Goal: Transaction & Acquisition: Purchase product/service

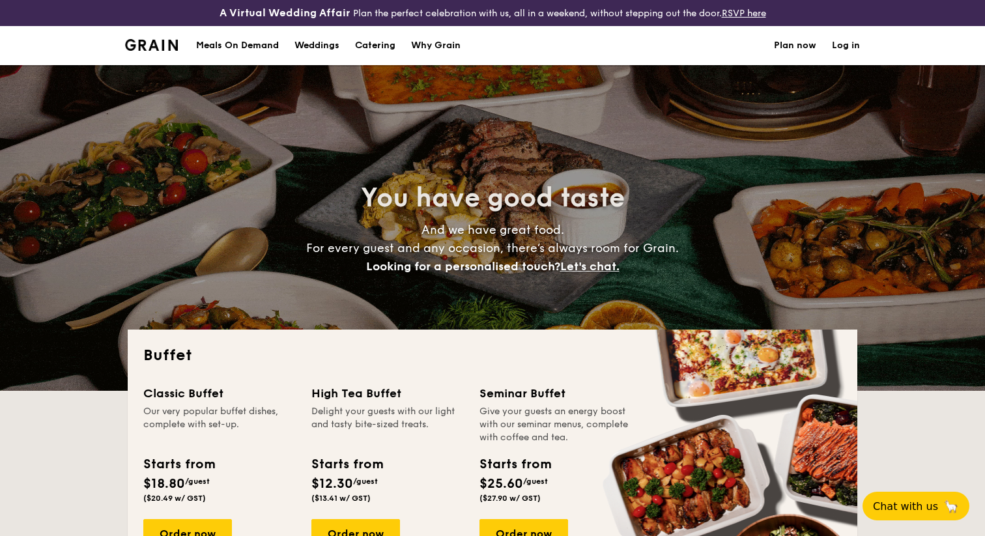
select select
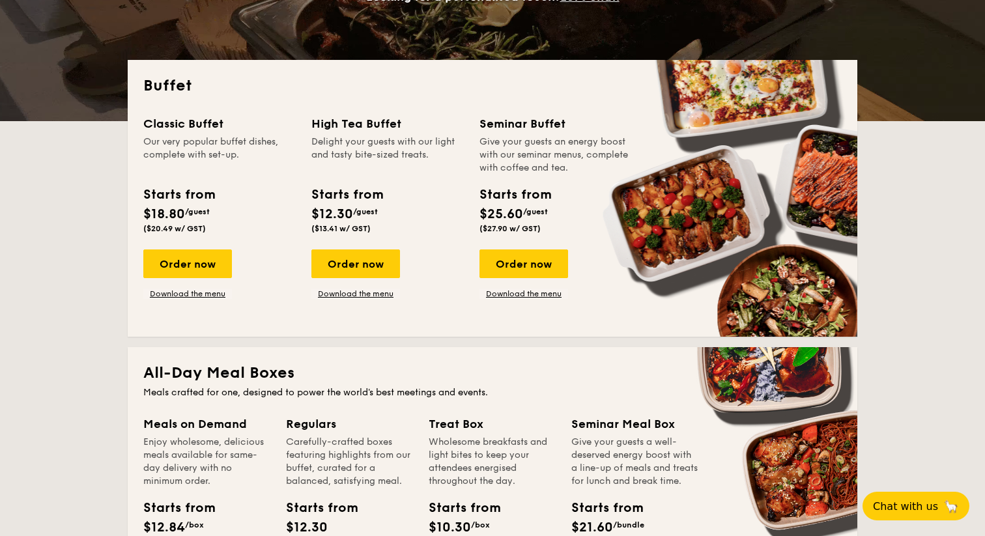
scroll to position [309, 0]
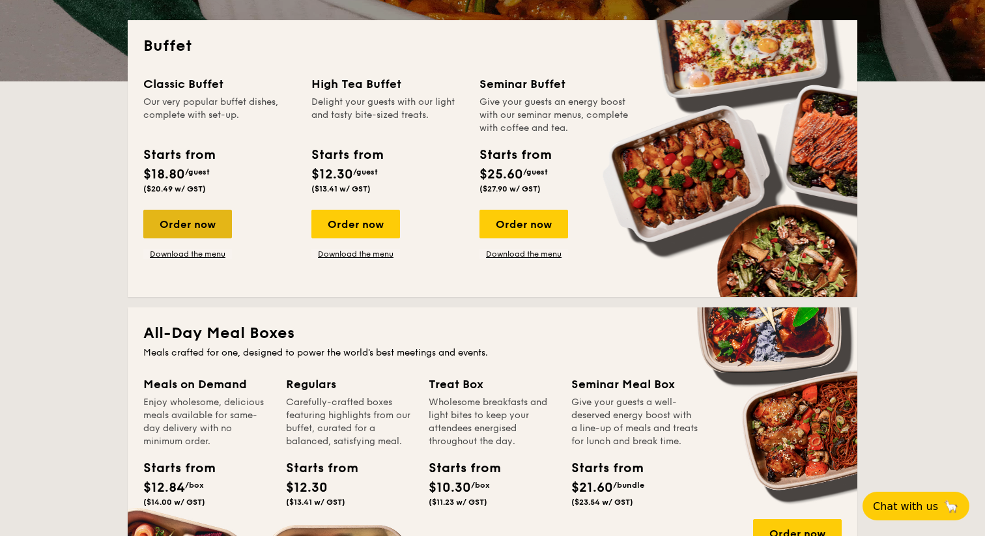
click at [206, 235] on div "Order now" at bounding box center [187, 224] width 89 height 29
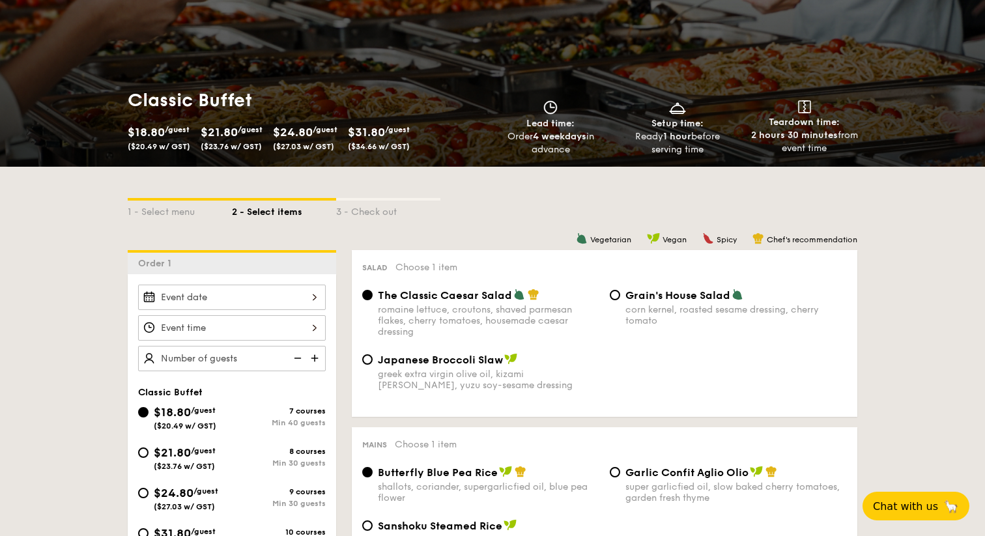
scroll to position [192, 0]
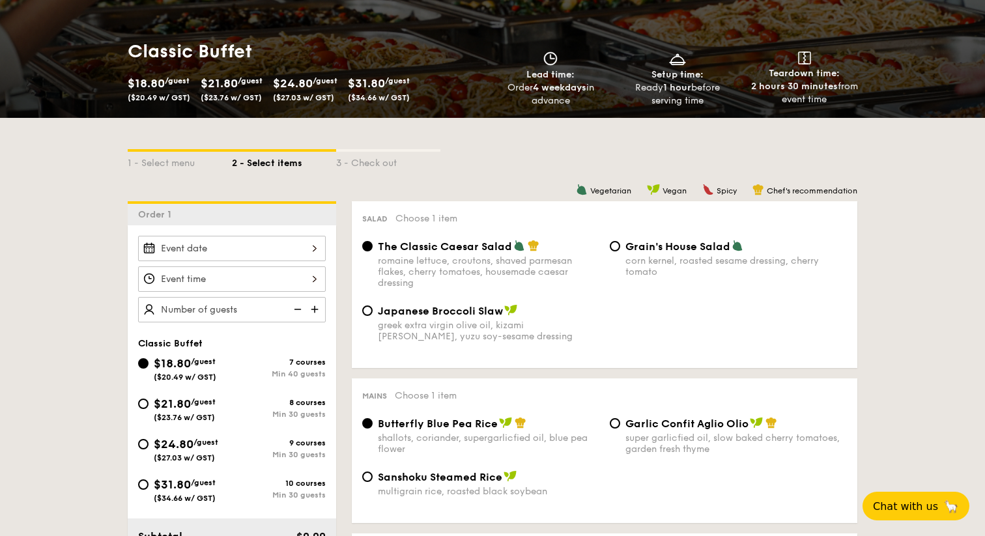
click at [201, 412] on div "$21.80 /guest ($23.76 w/ GST)" at bounding box center [185, 408] width 62 height 27
click at [149, 409] on input "$21.80 /guest ($23.76 w/ GST) 8 courses Min 30 guests" at bounding box center [143, 404] width 10 height 10
radio input "true"
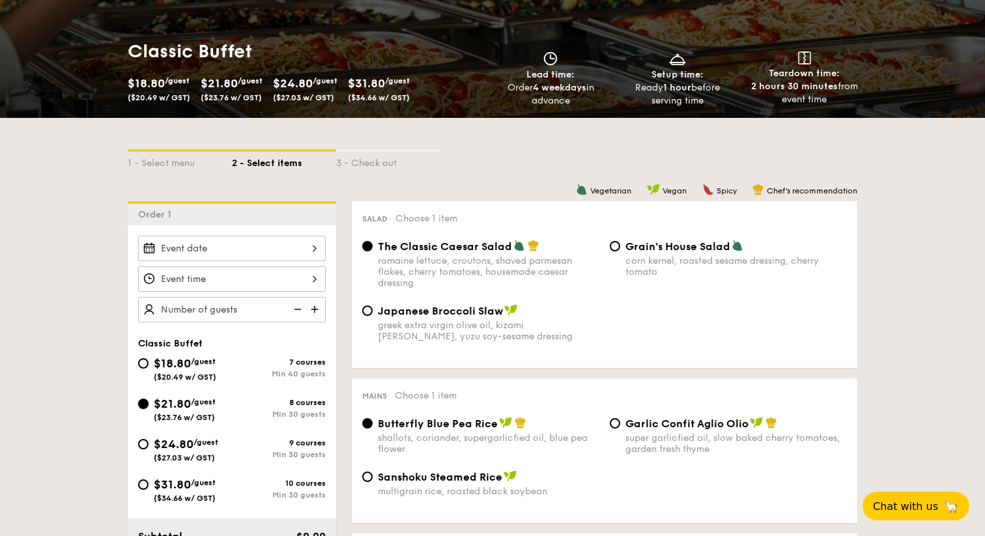
radio input "true"
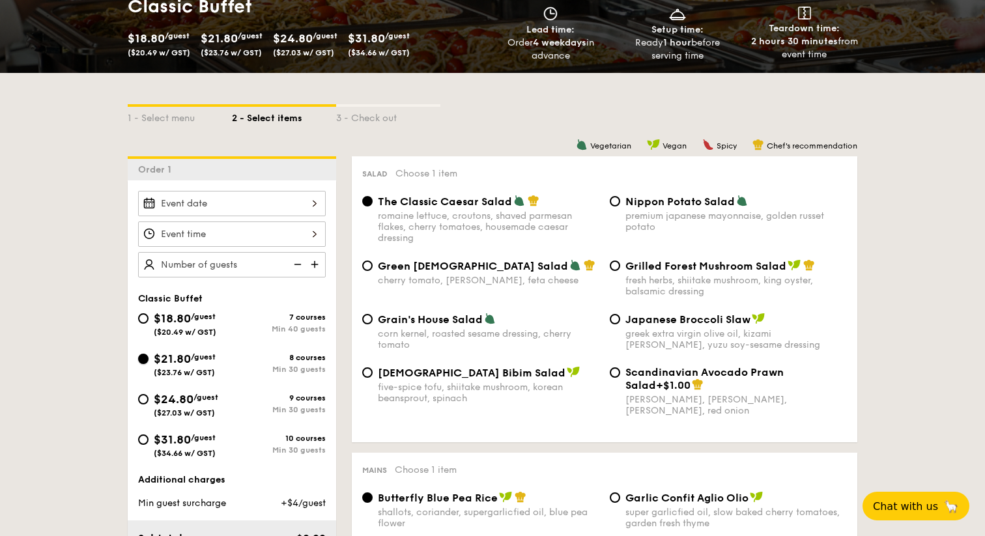
scroll to position [240, 0]
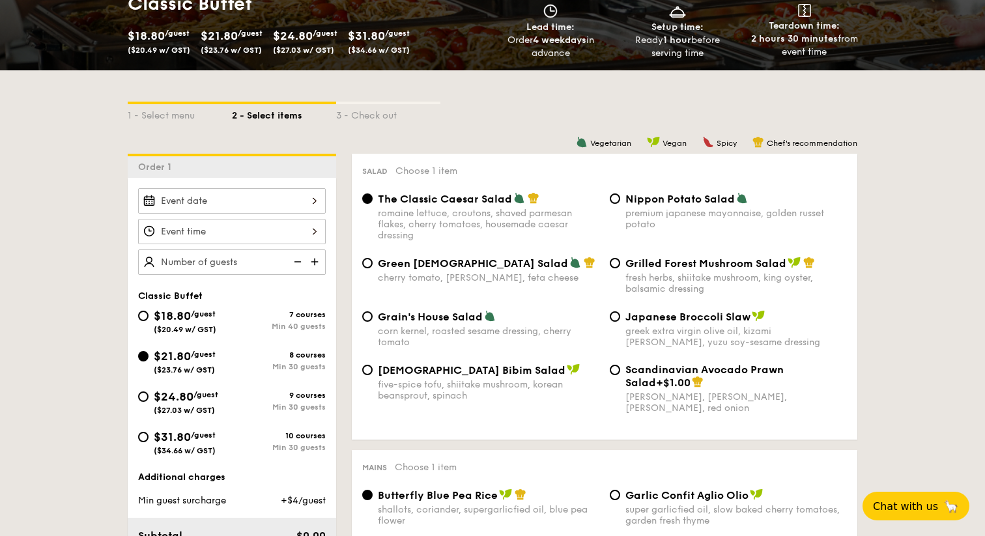
drag, startPoint x: 483, startPoint y: 316, endPoint x: 390, endPoint y: 315, distance: 93.2
click at [390, 315] on div "Grain's House Salad" at bounding box center [488, 316] width 221 height 13
click at [373, 315] on input "Grain's House Salad corn kernel, roasted sesame dressing, cherry tomato" at bounding box center [367, 316] width 10 height 10
radio input "true"
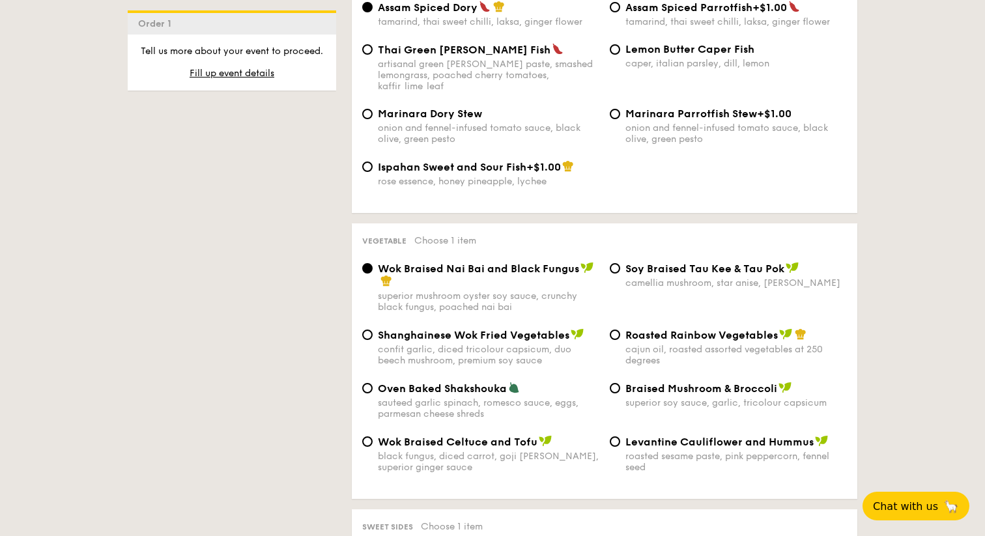
scroll to position [1519, 0]
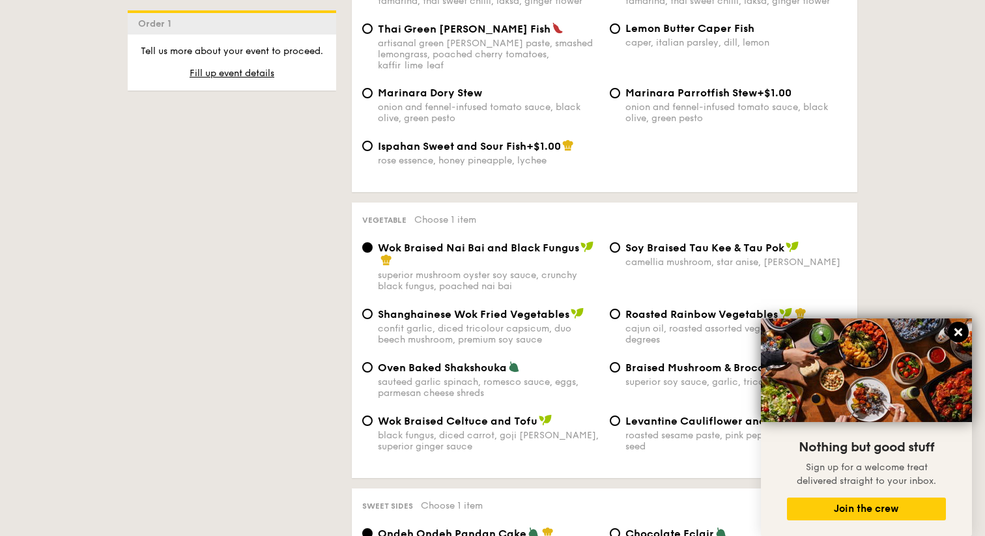
click at [962, 334] on icon at bounding box center [958, 332] width 12 height 12
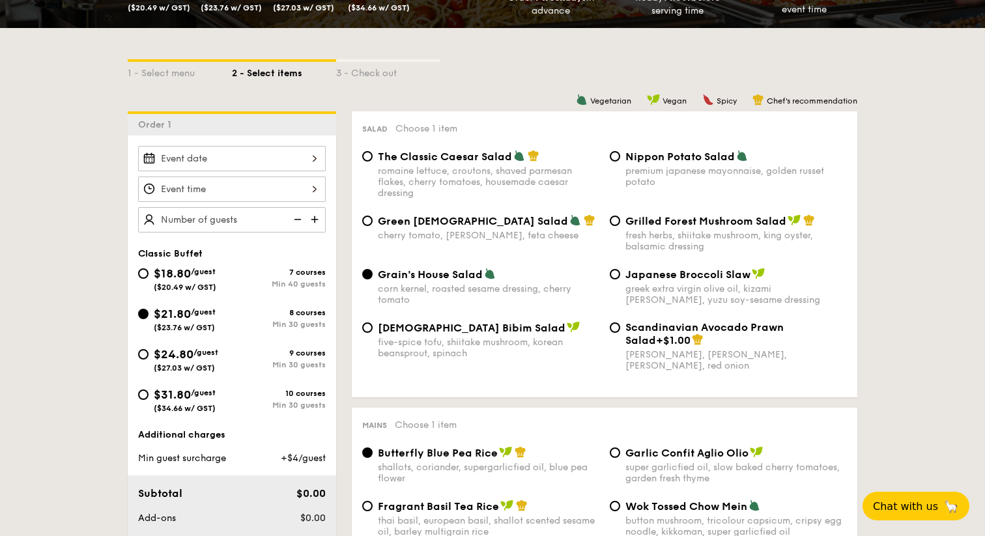
scroll to position [440, 0]
